Goal: Find specific fact: Locate a discrete piece of known information

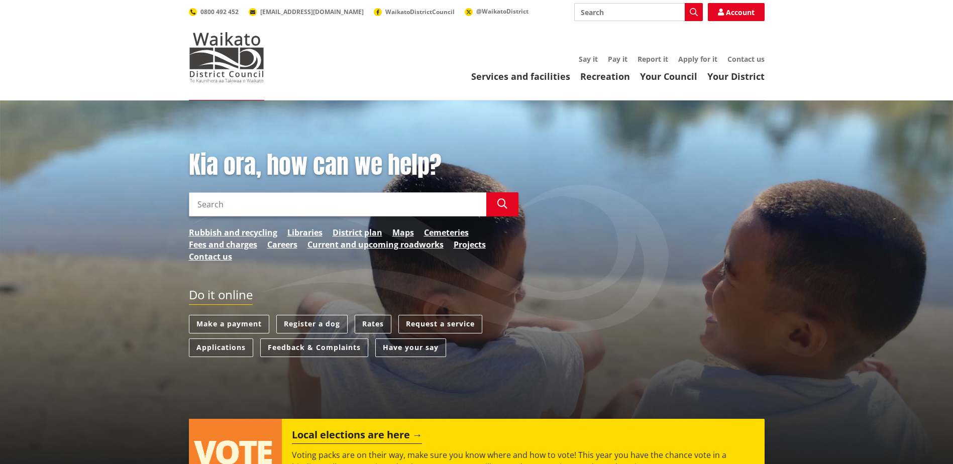
click at [356, 323] on link "Rates" at bounding box center [373, 324] width 37 height 19
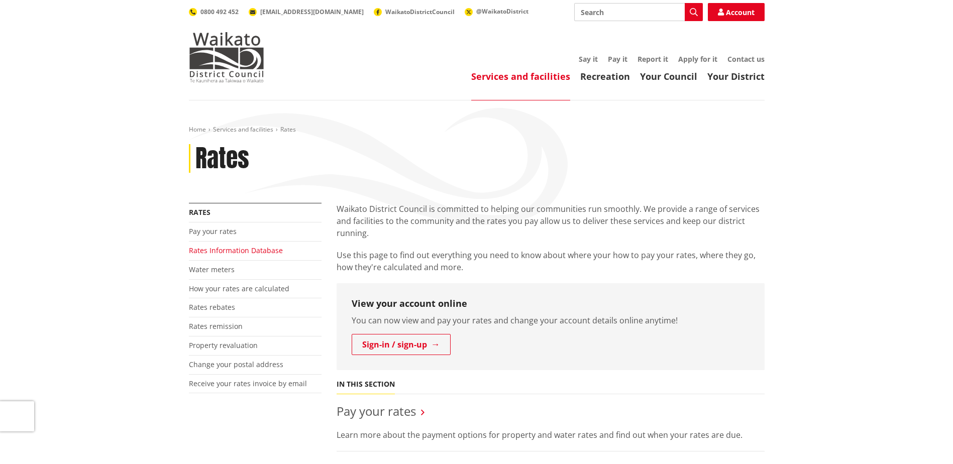
click at [251, 249] on link "Rates Information Database" at bounding box center [236, 251] width 94 height 10
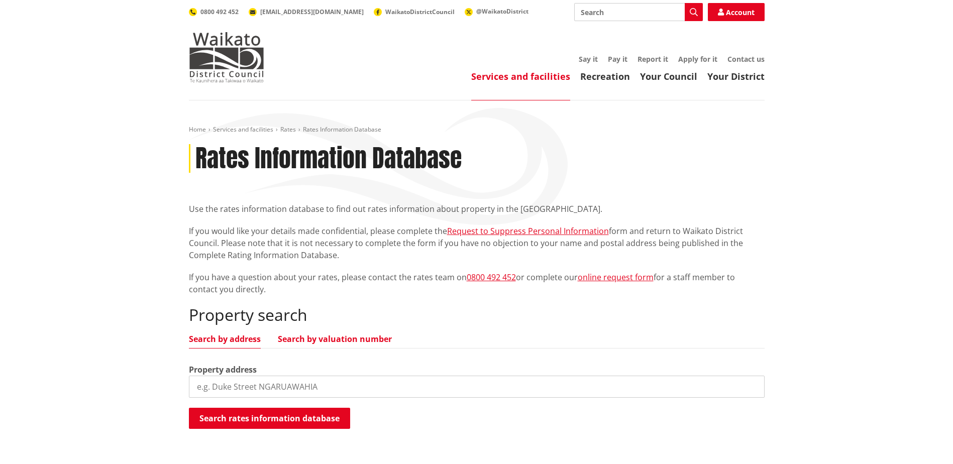
click at [333, 343] on link "Search by valuation number" at bounding box center [335, 339] width 114 height 8
click at [340, 384] on input "search" at bounding box center [476, 387] width 575 height 22
paste input "06282/165.00"
click at [198, 388] on input "06282/165.00" at bounding box center [476, 387] width 575 height 22
type input "06282/165.00"
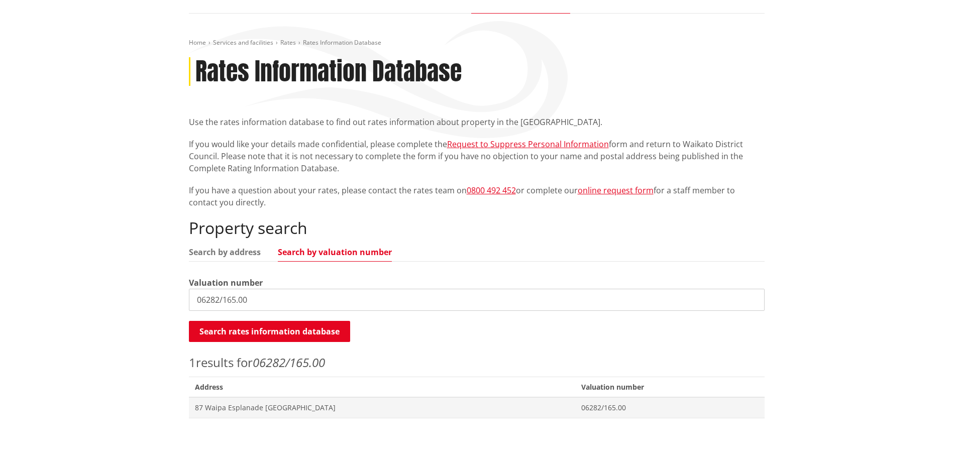
scroll to position [201, 0]
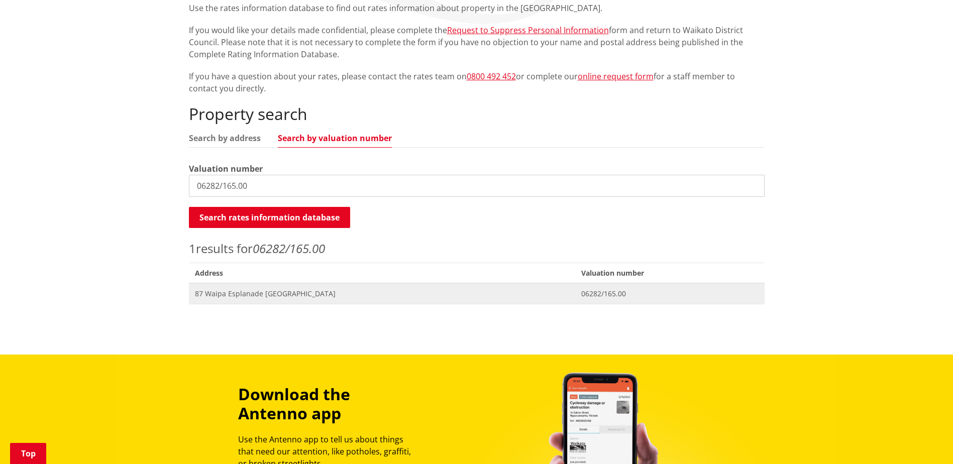
click at [273, 297] on span "87 Waipa Esplanade NGARUAWAHIA" at bounding box center [382, 294] width 374 height 10
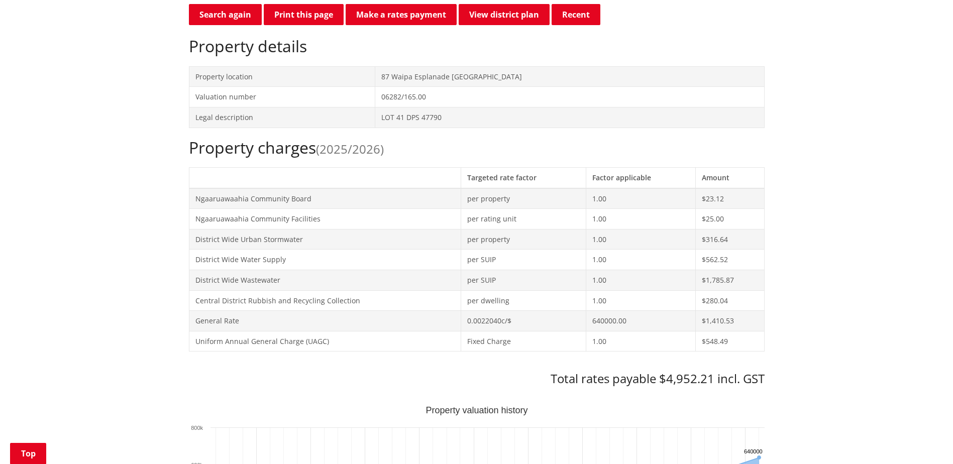
scroll to position [502, 0]
